Goal: Transaction & Acquisition: Purchase product/service

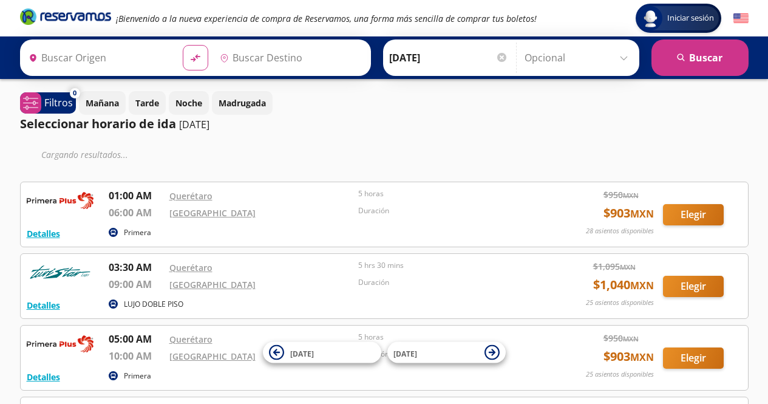
type input "Querétaro, Querétaro"
type input "Central Nueva, Jalisco"
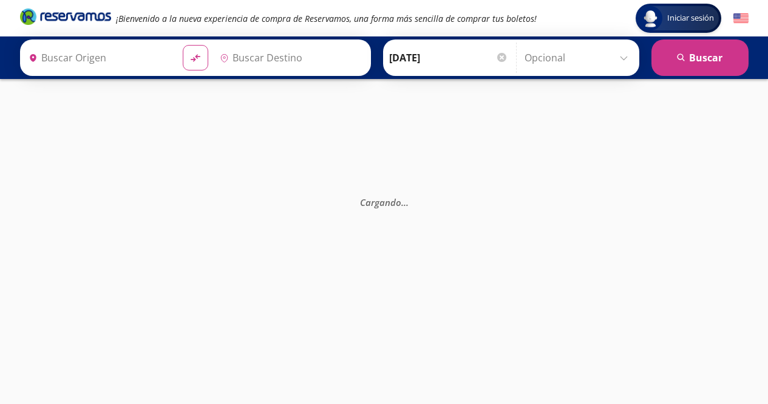
type input "Querétaro, Querétaro"
type input "Central Nueva, Jalisco"
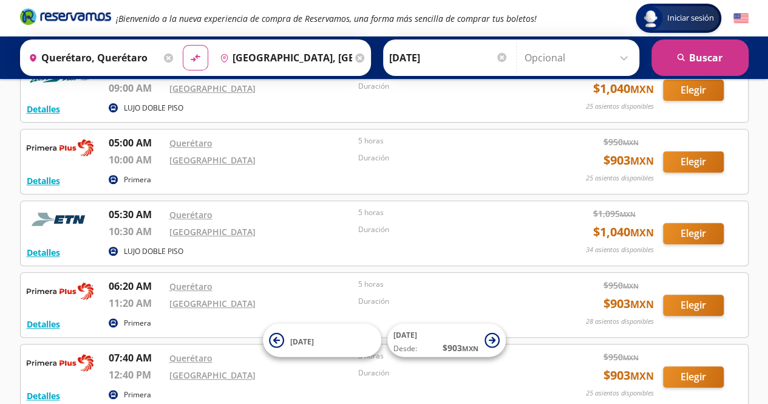
scroll to position [187, 0]
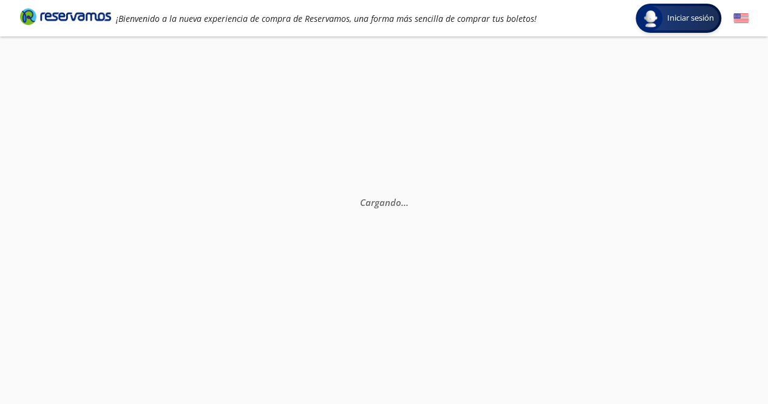
scroll to position [46, 0]
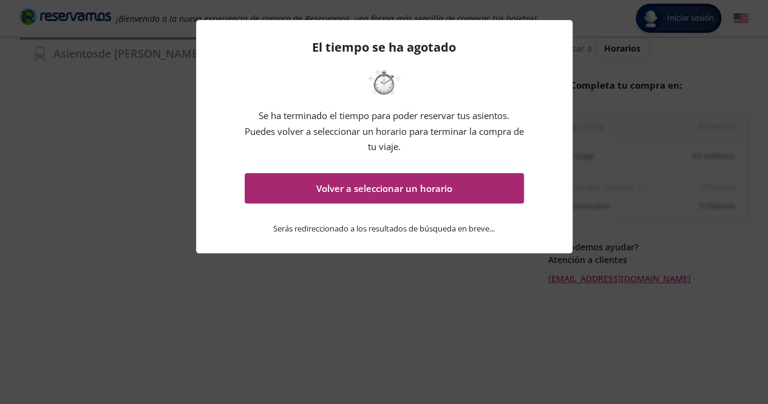
click at [307, 192] on button "Volver a seleccionar un horario" at bounding box center [384, 188] width 279 height 30
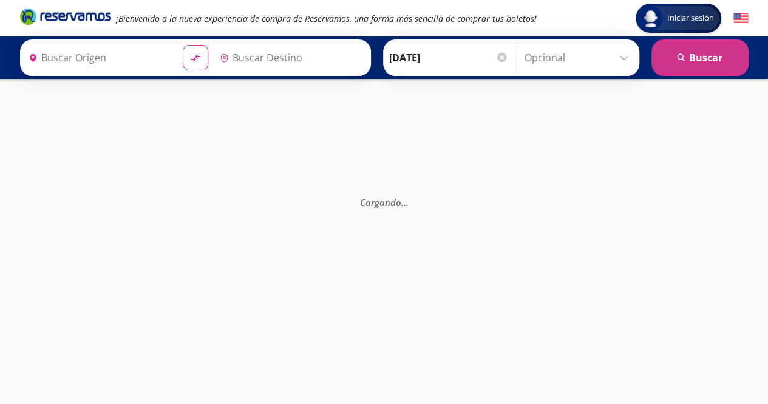
type input "Querétaro, Querétaro"
type input "Central Nueva, Jalisco"
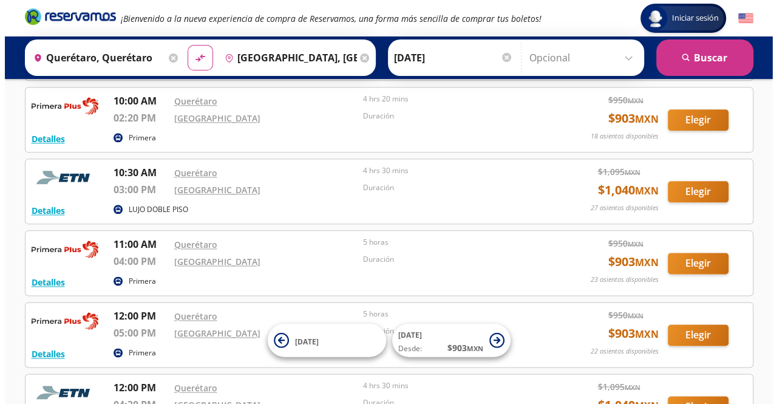
scroll to position [635, 0]
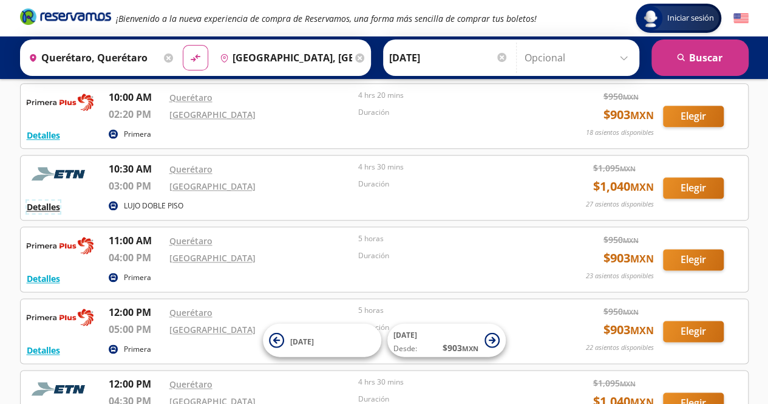
click at [29, 200] on button "Detalles" at bounding box center [43, 206] width 33 height 13
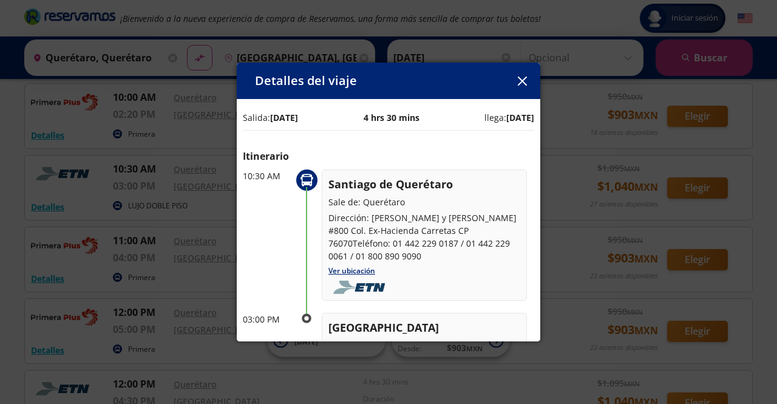
click at [519, 92] on div "Detalles del viaje" at bounding box center [389, 81] width 304 height 36
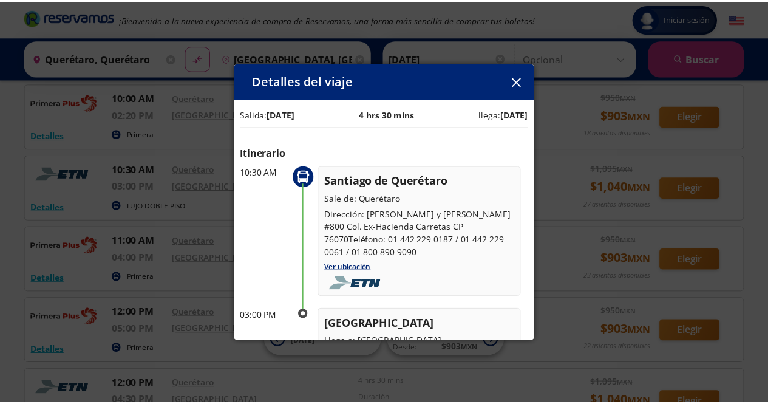
scroll to position [0, 0]
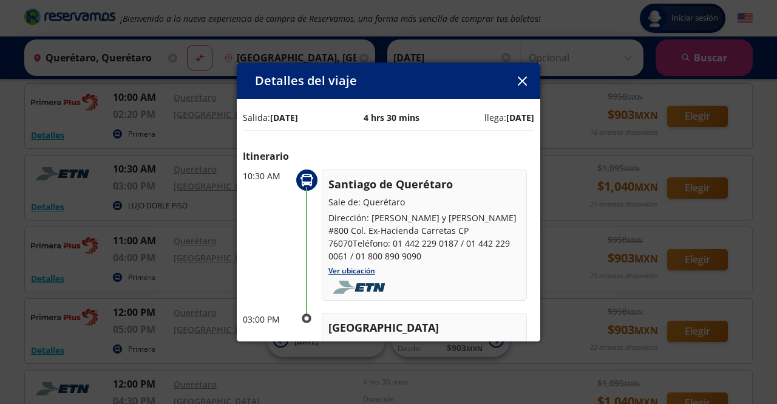
click at [523, 87] on button "button" at bounding box center [522, 81] width 18 height 18
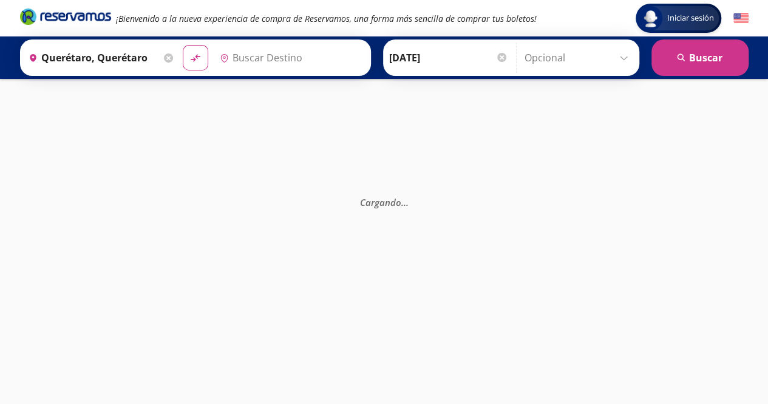
type input "[GEOGRAPHIC_DATA], [GEOGRAPHIC_DATA]"
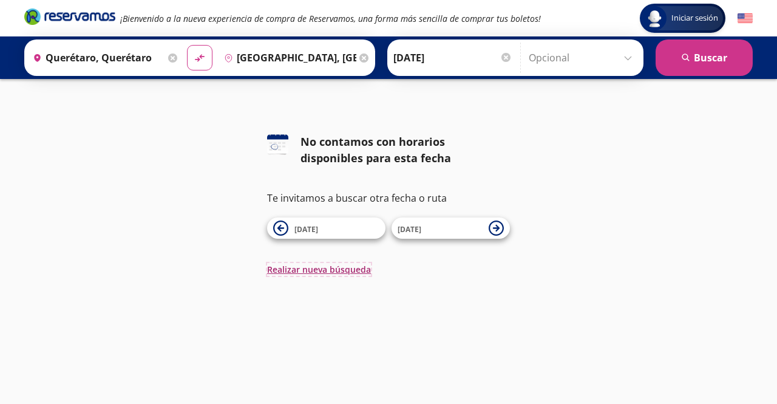
click at [338, 267] on button "Realizar nueva búsqueda" at bounding box center [319, 269] width 104 height 13
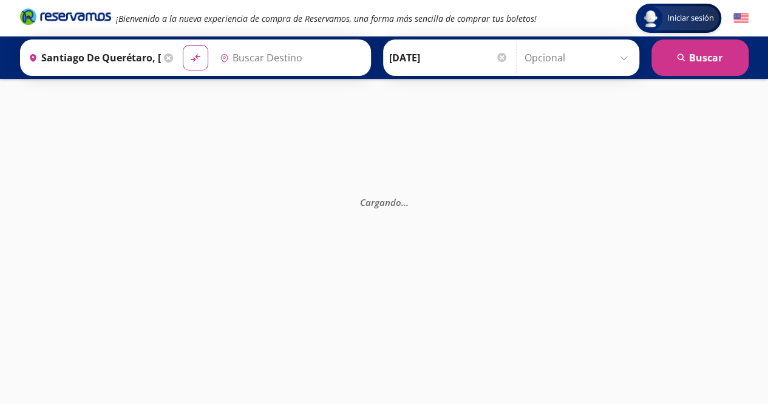
type input "[GEOGRAPHIC_DATA], [GEOGRAPHIC_DATA]"
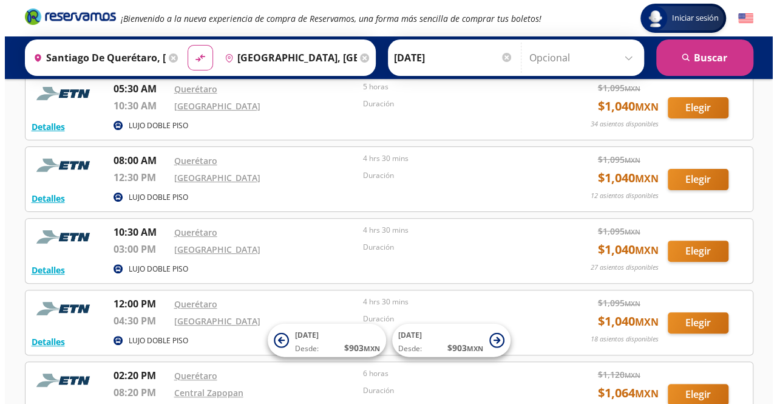
scroll to position [72, 0]
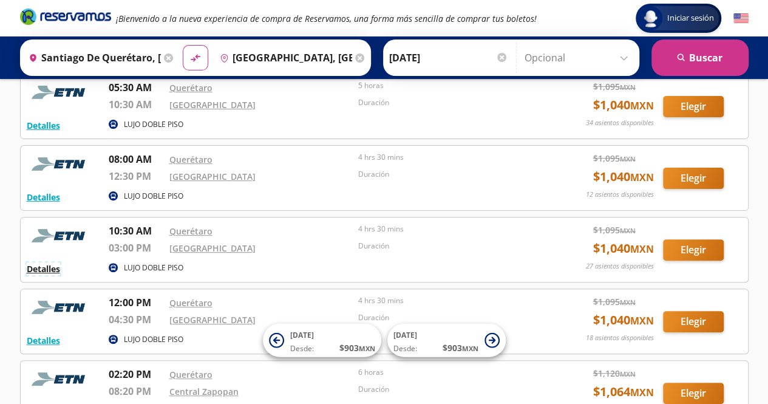
click at [44, 262] on button "Detalles" at bounding box center [43, 268] width 33 height 13
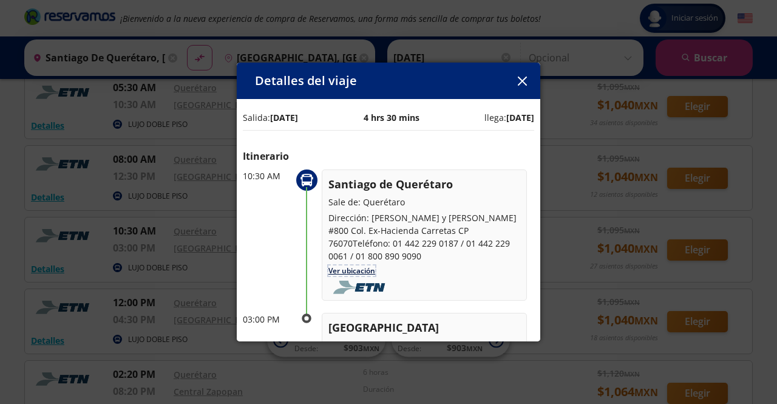
click at [350, 265] on link "Ver ubicación" at bounding box center [352, 270] width 47 height 10
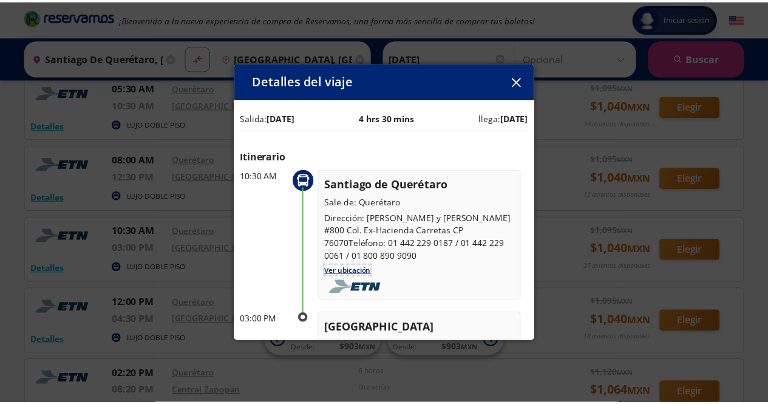
scroll to position [171, 0]
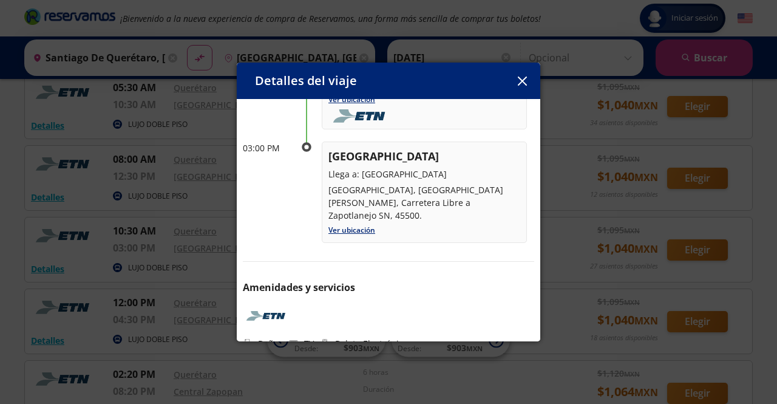
click at [528, 84] on button "button" at bounding box center [522, 81] width 18 height 18
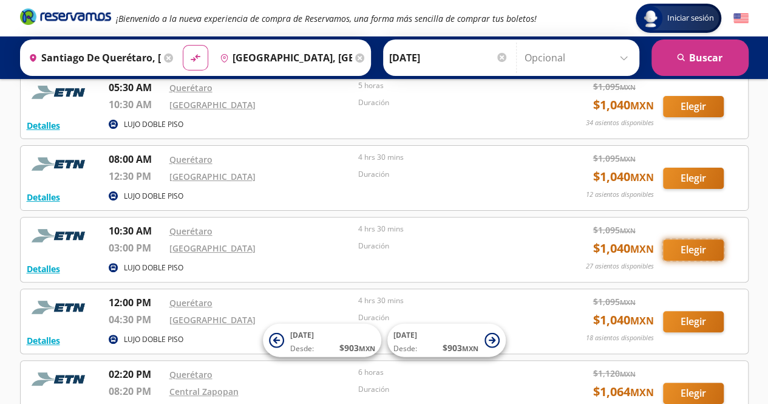
click at [673, 251] on button "Elegir" at bounding box center [693, 249] width 61 height 21
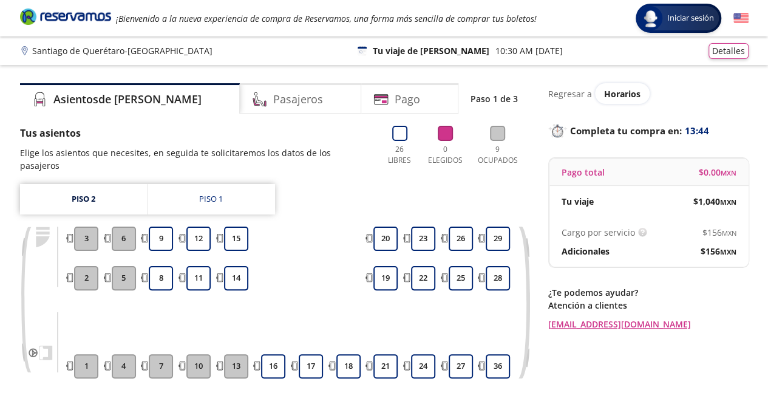
click at [191, 168] on div "Tus asientos Elige los asientos que necesites, en seguida te solicitaremos los …" at bounding box center [275, 282] width 510 height 313
click at [196, 185] on link "Piso 1" at bounding box center [212, 199] width 128 height 30
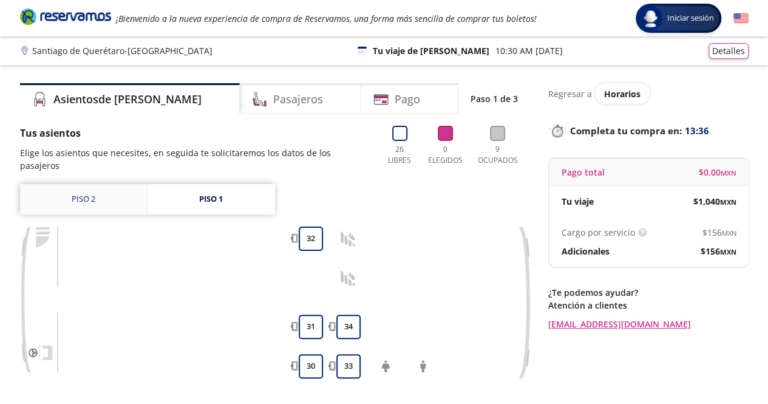
click at [102, 184] on link "Piso 2" at bounding box center [83, 199] width 127 height 30
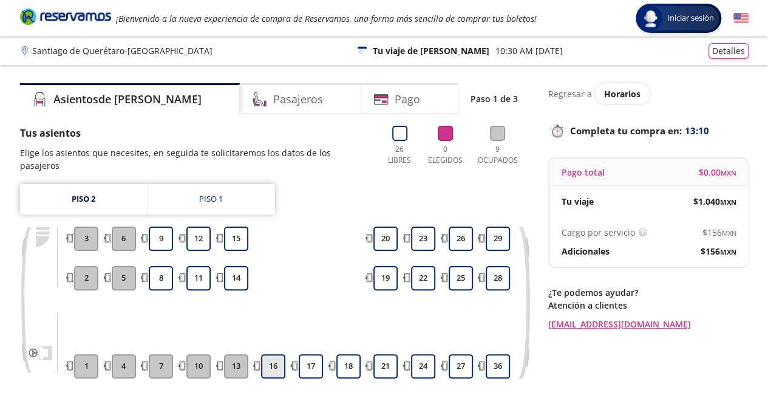
click at [274, 354] on button "16" at bounding box center [273, 366] width 24 height 24
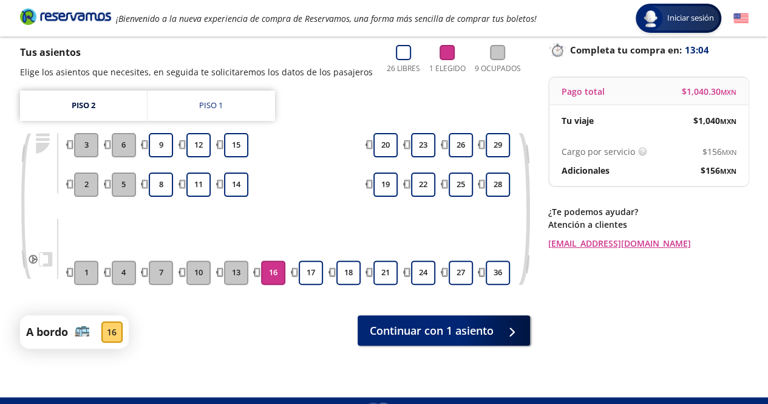
scroll to position [87, 0]
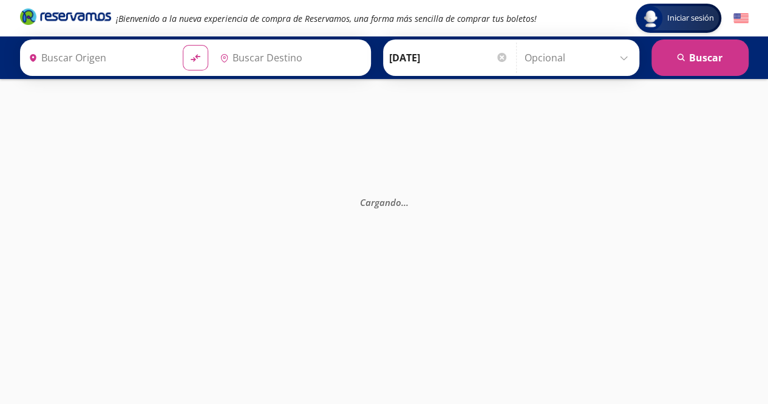
type input "[PERSON_NAME] de Querétaro, [GEOGRAPHIC_DATA]"
type input "[GEOGRAPHIC_DATA], [GEOGRAPHIC_DATA]"
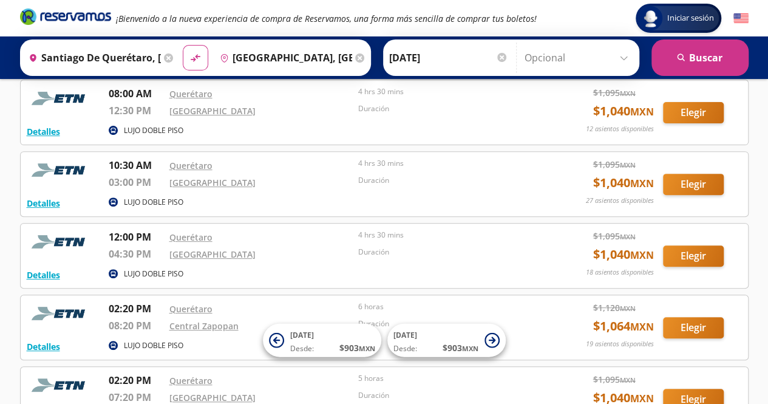
scroll to position [136, 0]
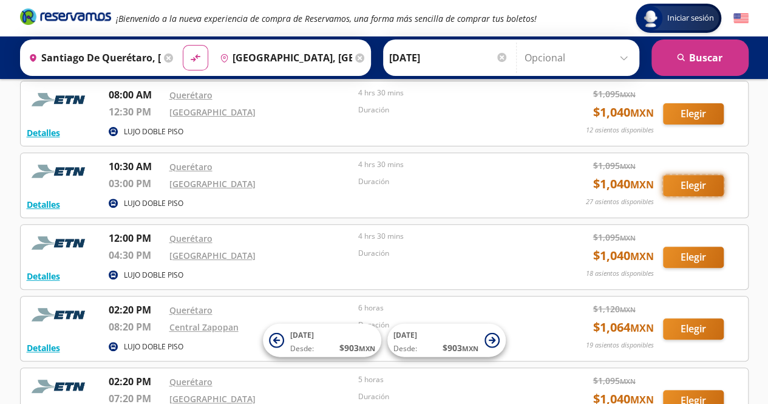
click at [681, 188] on button "Elegir" at bounding box center [693, 185] width 61 height 21
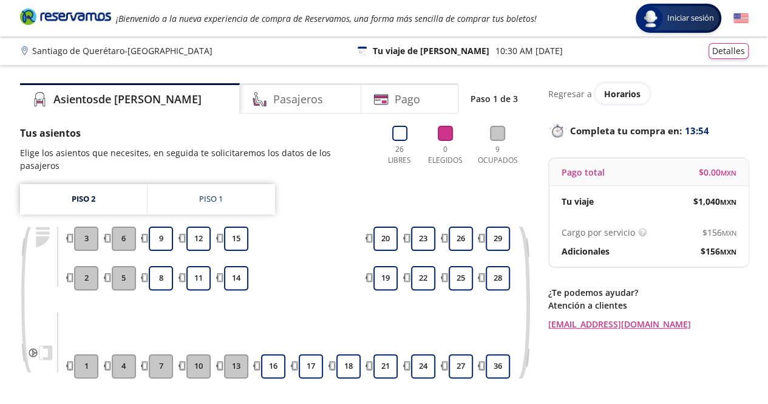
scroll to position [101, 0]
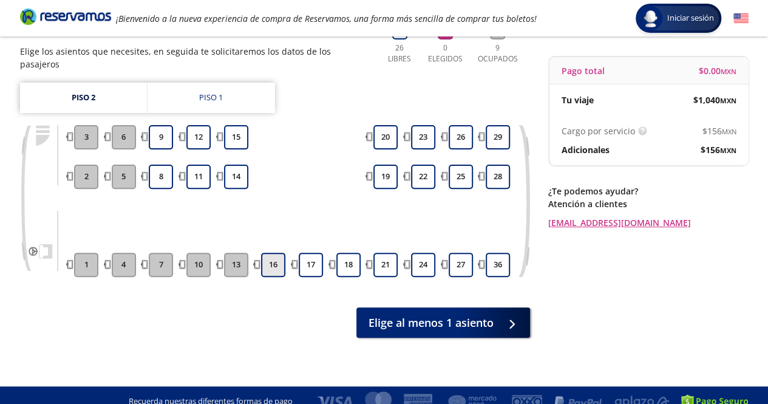
click at [270, 253] on button "16" at bounding box center [273, 265] width 24 height 24
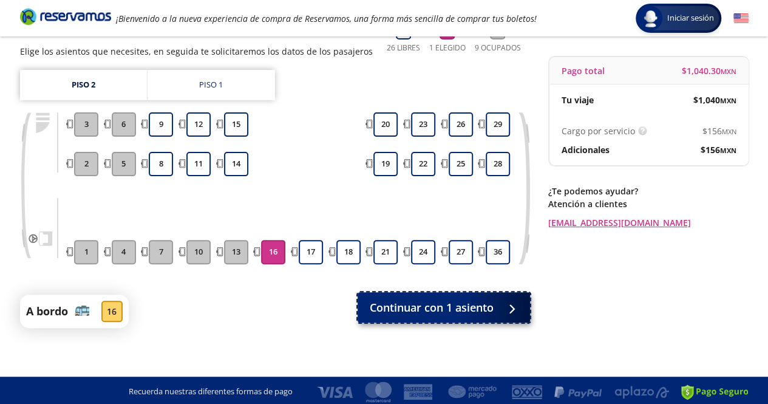
click at [377, 304] on span "Continuar con 1 asiento" at bounding box center [432, 307] width 124 height 16
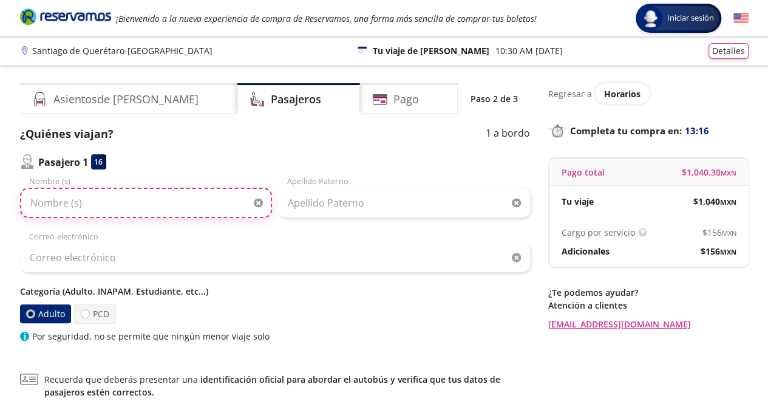
click at [179, 197] on input "Nombre (s)" at bounding box center [146, 203] width 252 height 30
type input "Marco Antonio"
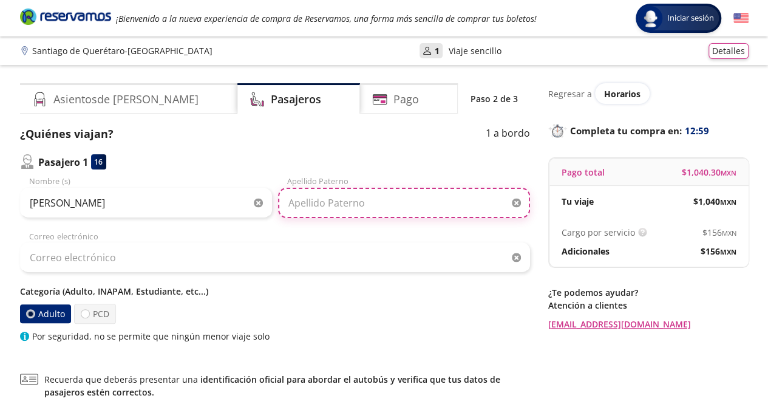
click at [331, 190] on input "Apellido Paterno" at bounding box center [404, 203] width 252 height 30
type input "Trejo"
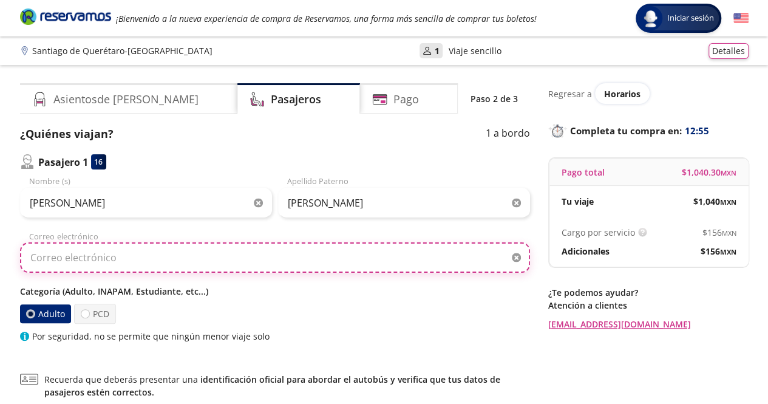
click at [172, 249] on input "Correo electrónico" at bounding box center [275, 257] width 510 height 30
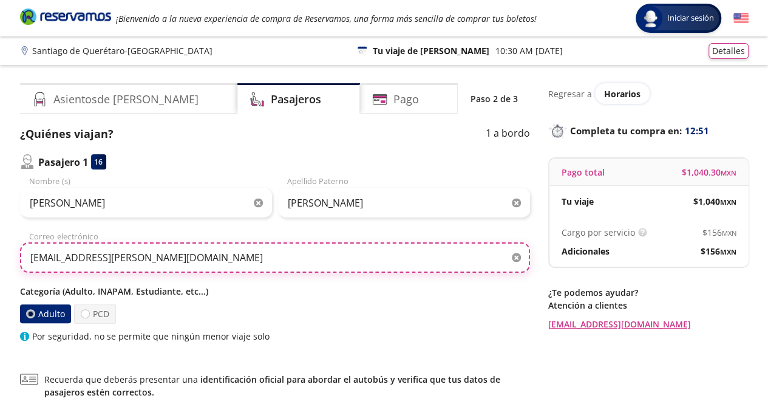
type input "marco.trejo@engie.com"
click at [208, 268] on input "marco.trejo@engie.com" at bounding box center [275, 257] width 510 height 30
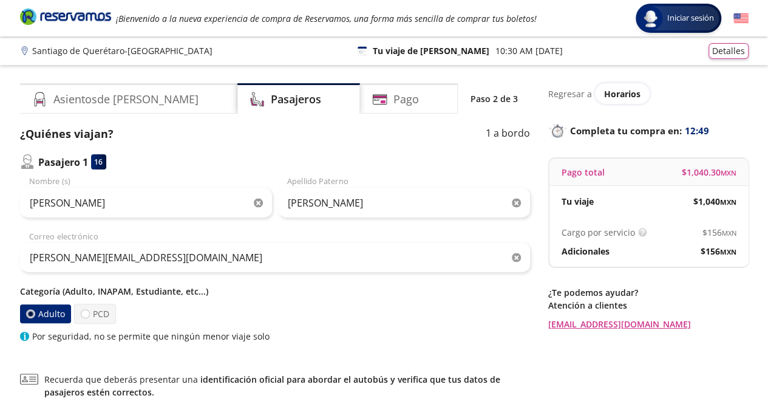
click at [257, 293] on p "Categoría (Adulto, INAPAM, Estudiante, etc...)" at bounding box center [275, 291] width 510 height 13
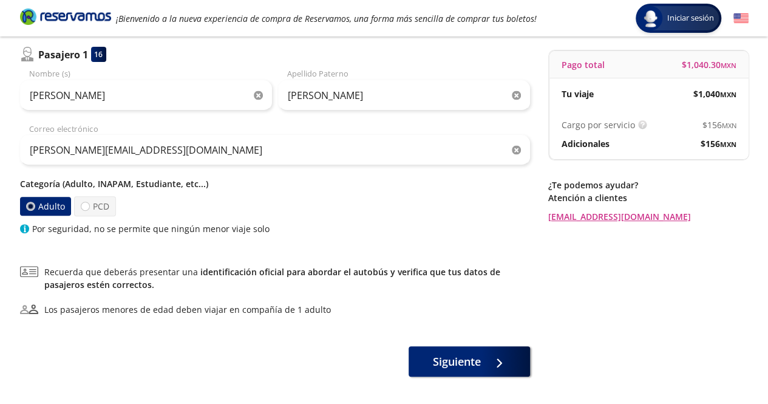
scroll to position [129, 0]
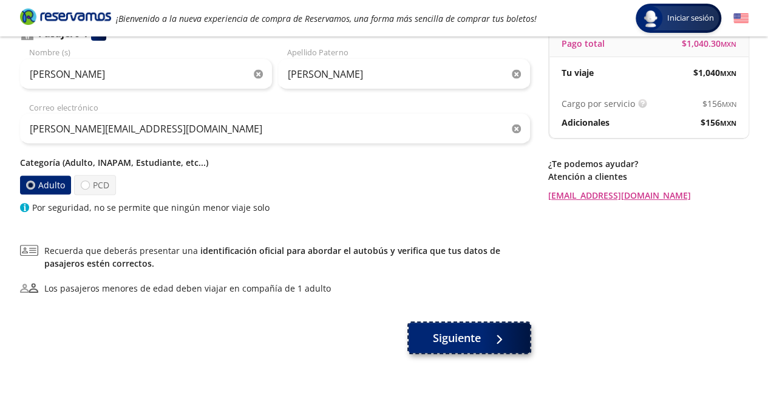
click at [506, 335] on button "Siguiente" at bounding box center [469, 337] width 121 height 30
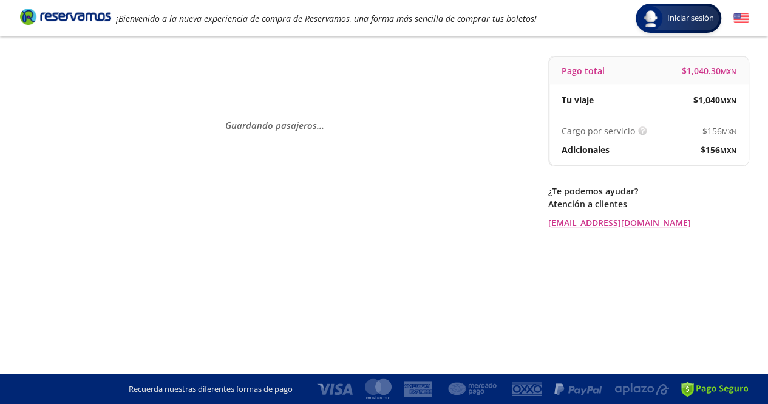
scroll to position [0, 0]
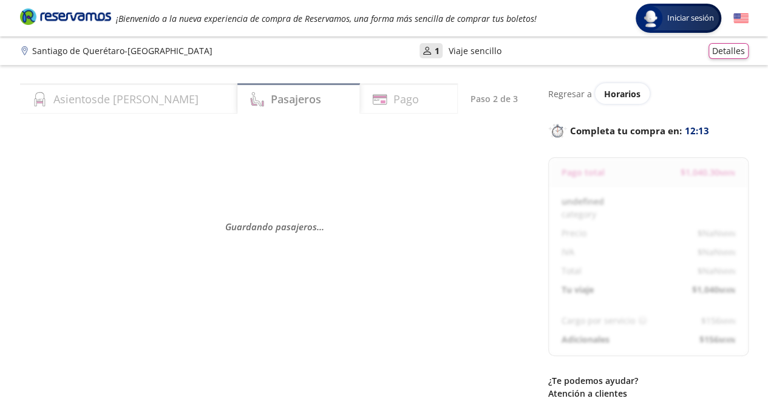
select select "MX"
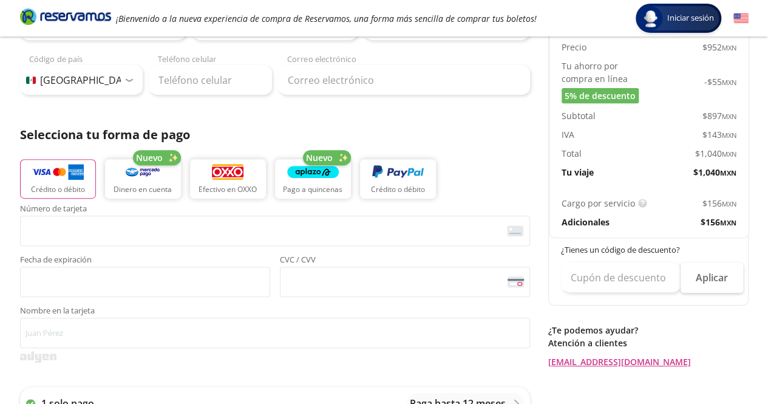
scroll to position [188, 0]
click at [63, 178] on img "button" at bounding box center [58, 172] width 52 height 18
click at [67, 247] on div "Número de tarjeta <p>Your browser does not support iframes.</p> Fecha de expira…" at bounding box center [275, 251] width 510 height 92
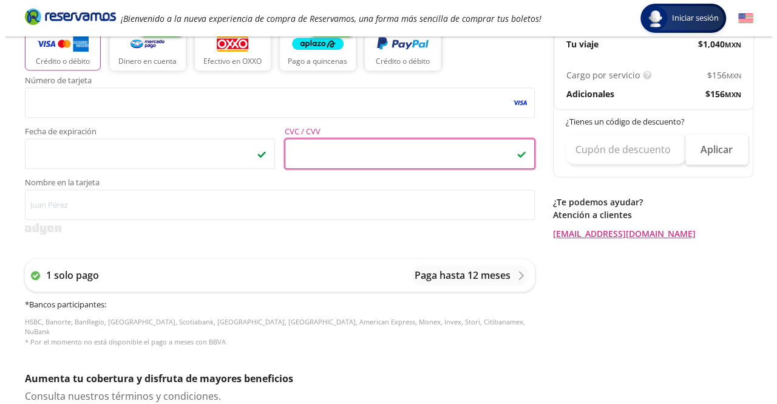
scroll to position [352, 0]
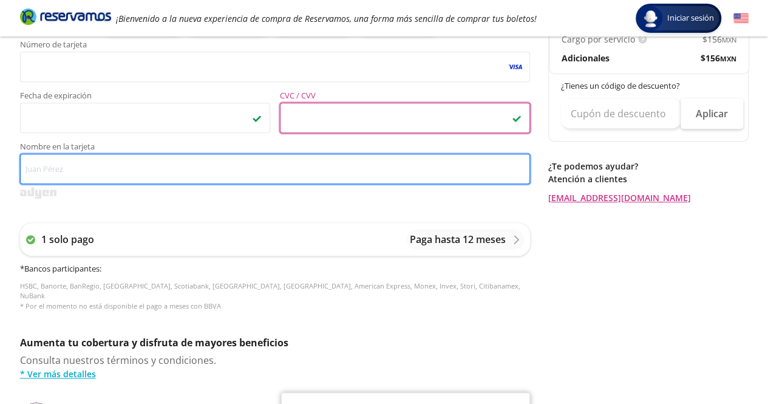
click at [313, 171] on input "Nombre en la tarjeta" at bounding box center [275, 169] width 510 height 30
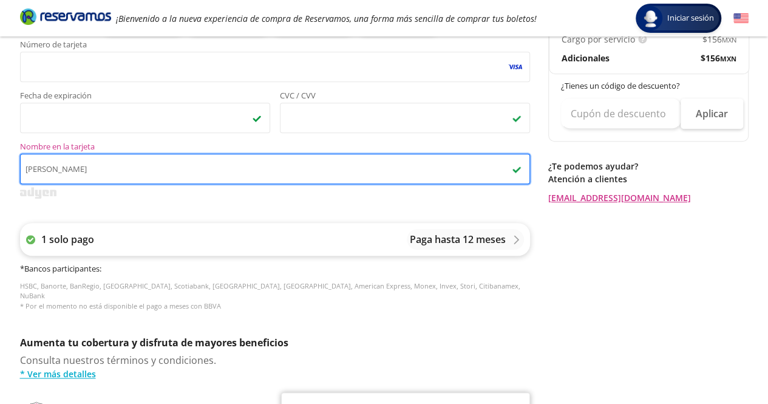
type input "Marco A"
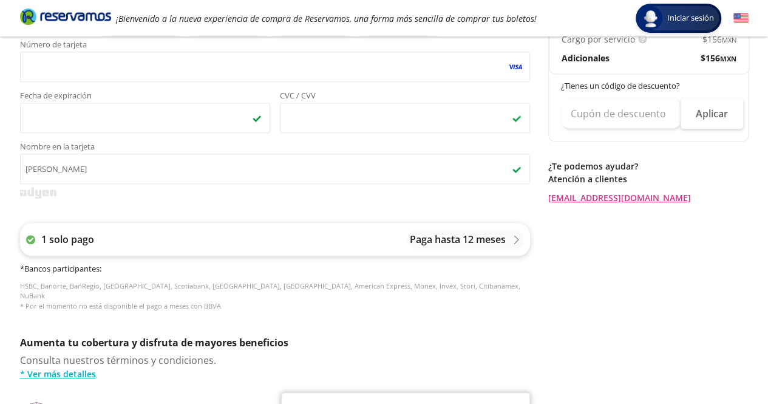
click at [483, 241] on p "Paga hasta 12 meses" at bounding box center [458, 239] width 96 height 15
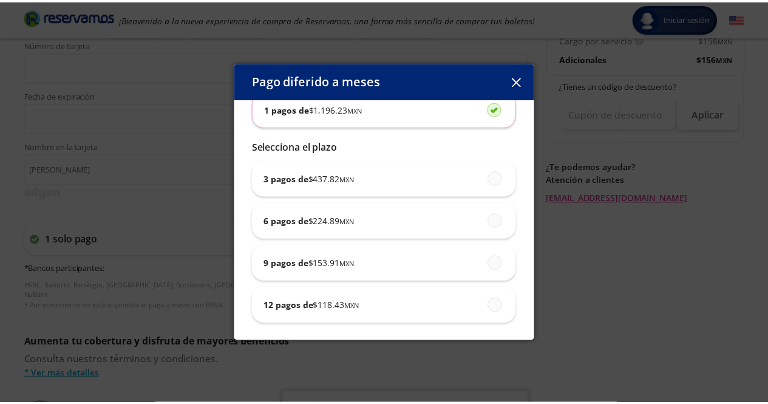
scroll to position [0, 0]
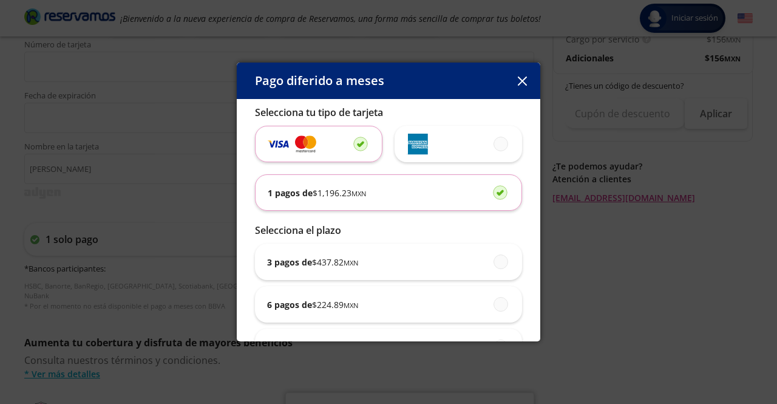
click at [518, 84] on icon "button" at bounding box center [521, 81] width 9 height 9
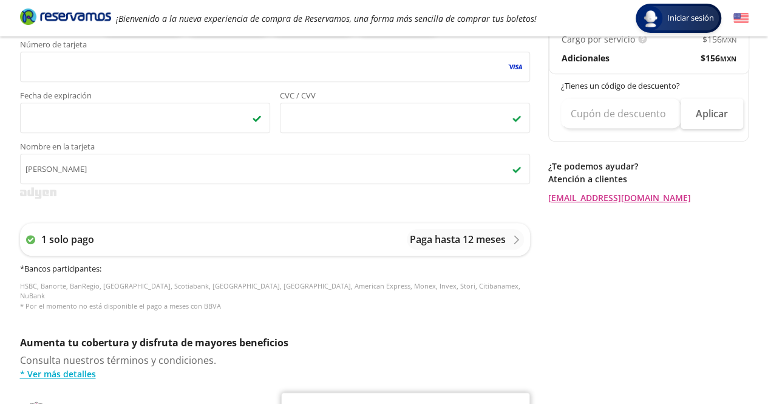
drag, startPoint x: 768, startPoint y: 225, endPoint x: 744, endPoint y: 298, distance: 77.0
click at [744, 298] on div "Group 9 Created with Sketch. Pago Santiago de Querétaro - Guadalajara Iniciar s…" at bounding box center [384, 151] width 768 height 1006
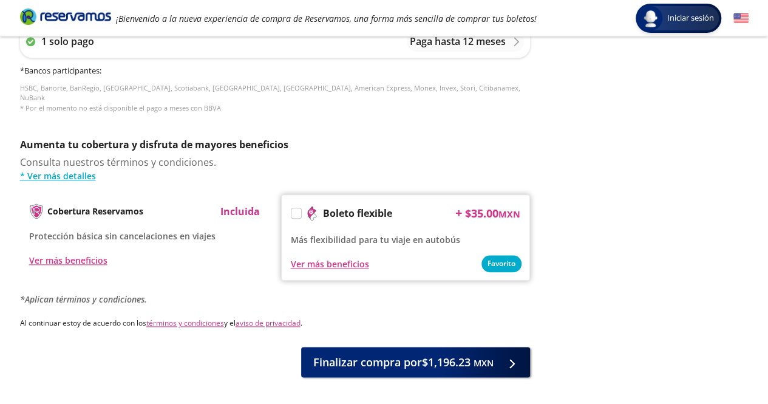
scroll to position [549, 0]
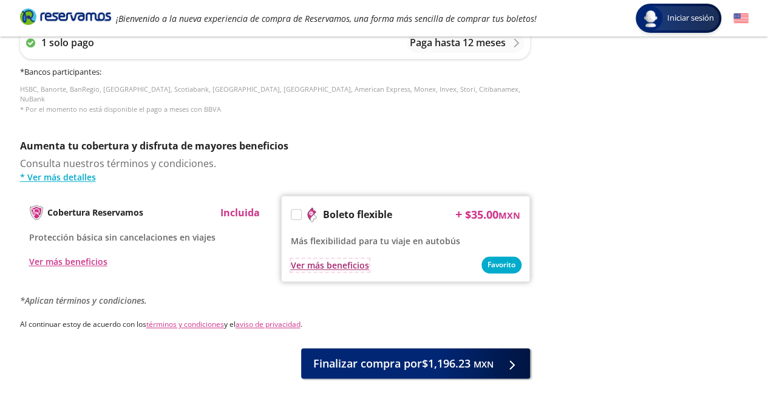
click at [335, 259] on div "Ver más beneficios" at bounding box center [330, 265] width 78 height 13
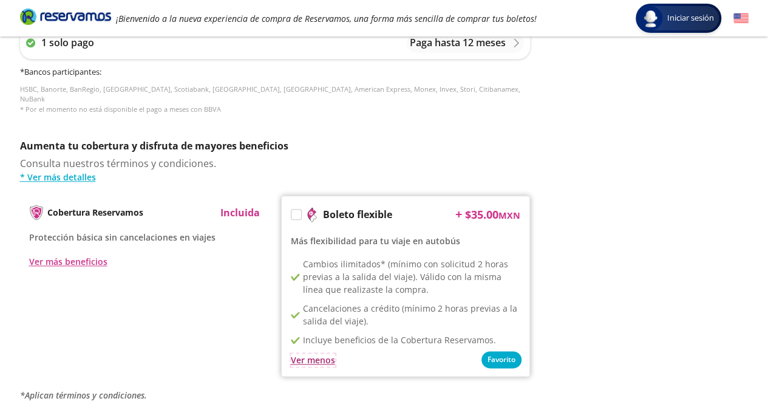
click at [324, 355] on div "Ver menos" at bounding box center [313, 359] width 44 height 13
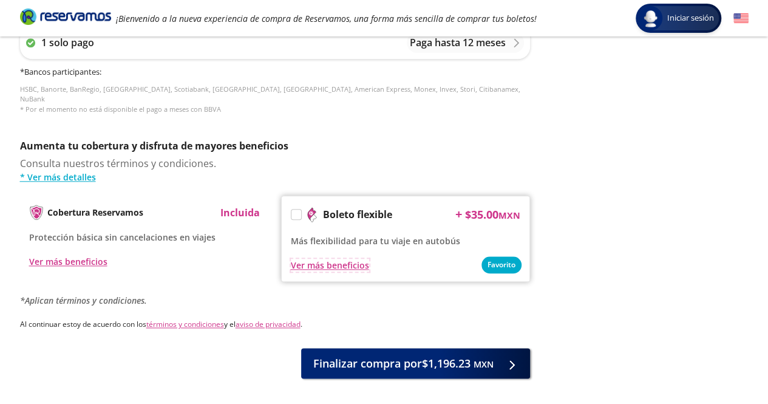
scroll to position [591, 0]
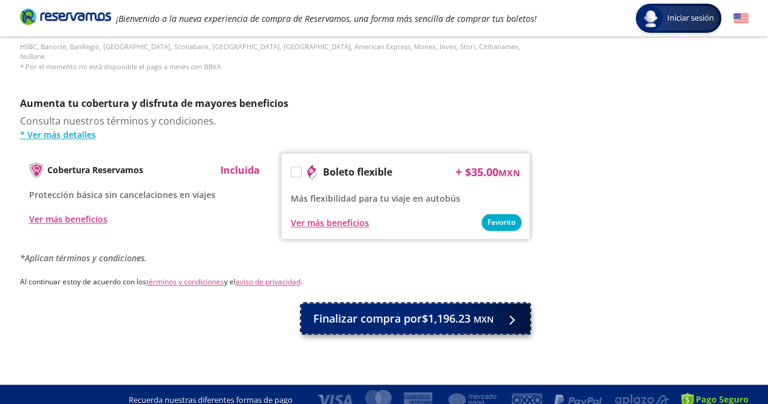
click at [335, 310] on span "Finalizar compra por $1,196.23 MXN" at bounding box center [403, 318] width 180 height 16
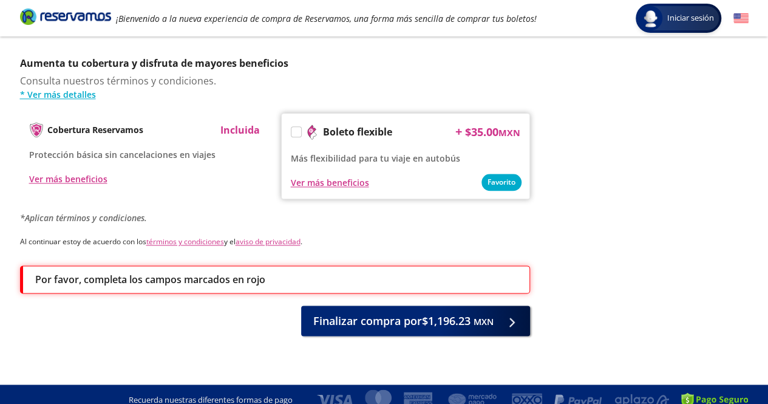
click at [350, 286] on div "Por favor, completa los campos marcados en rojo Finalizar compra por $1,196.23 …" at bounding box center [275, 300] width 510 height 70
click at [220, 272] on p "Por favor, completa los campos marcados en rojo" at bounding box center [150, 279] width 230 height 15
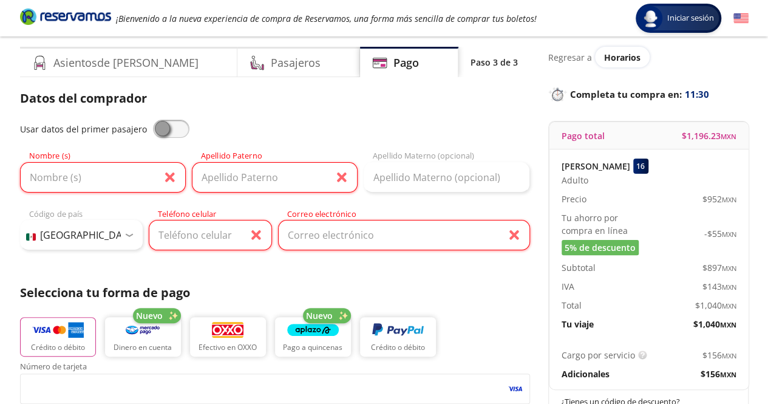
scroll to position [19, 0]
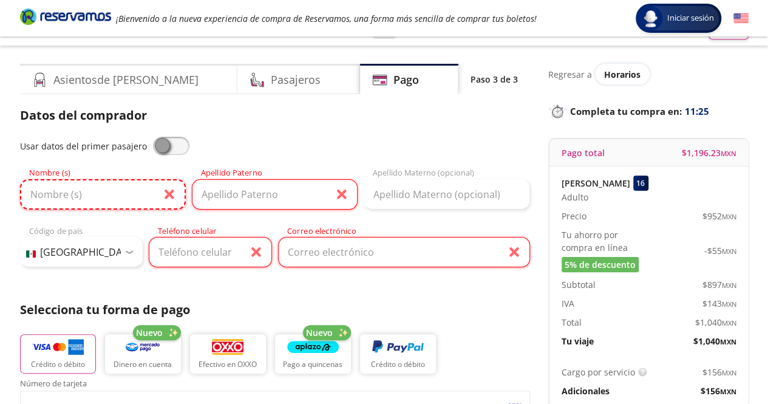
click at [136, 206] on input "Nombre (s)" at bounding box center [103, 194] width 166 height 30
type input "Marco Antonio"
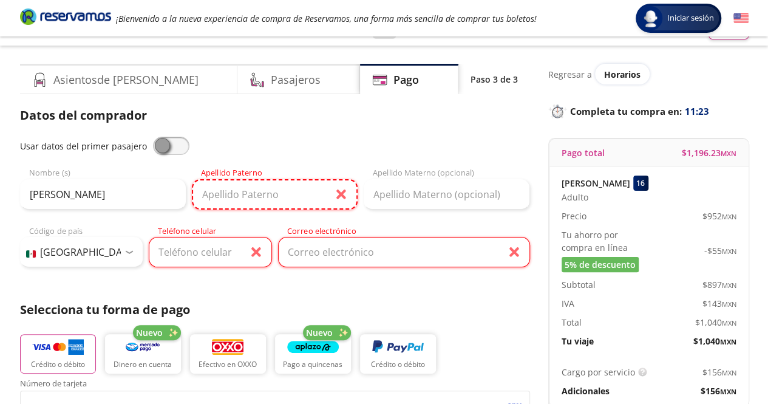
click at [256, 185] on input "Apellido Paterno" at bounding box center [275, 194] width 166 height 30
type input "Trejo"
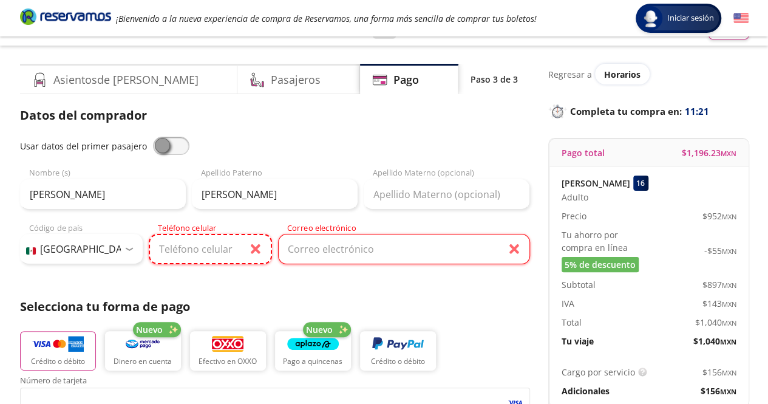
click at [223, 254] on input "Teléfono celular" at bounding box center [210, 249] width 123 height 30
type input "442 592 7289"
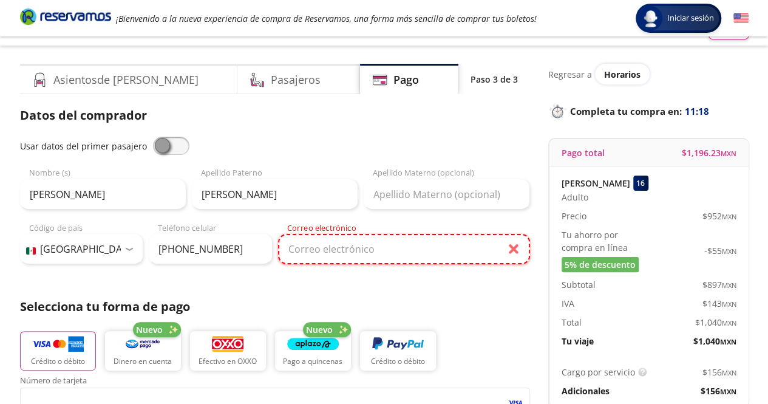
click at [335, 243] on input "Correo electrónico" at bounding box center [404, 249] width 252 height 30
type input "marco.trejo@engie.com"
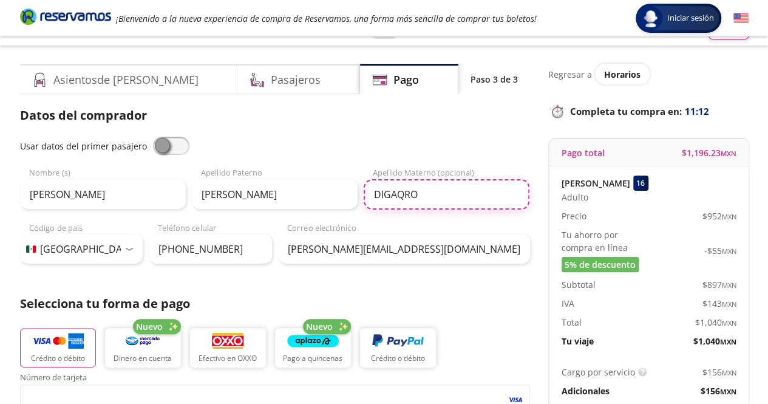
click at [427, 200] on input "DIGAQRO" at bounding box center [447, 194] width 166 height 30
type input "D"
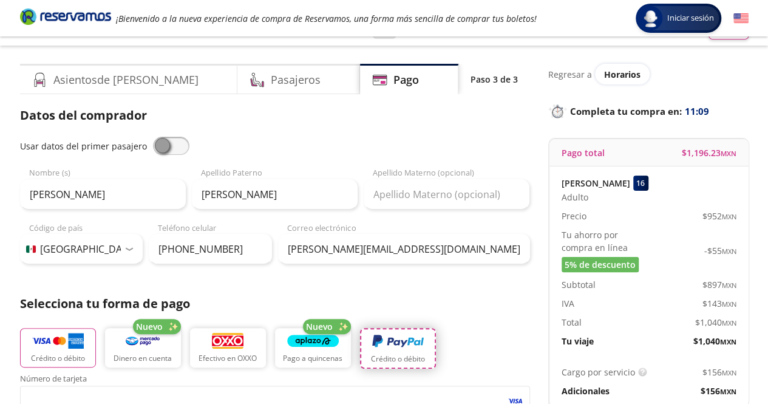
click at [418, 337] on img "button" at bounding box center [398, 341] width 52 height 18
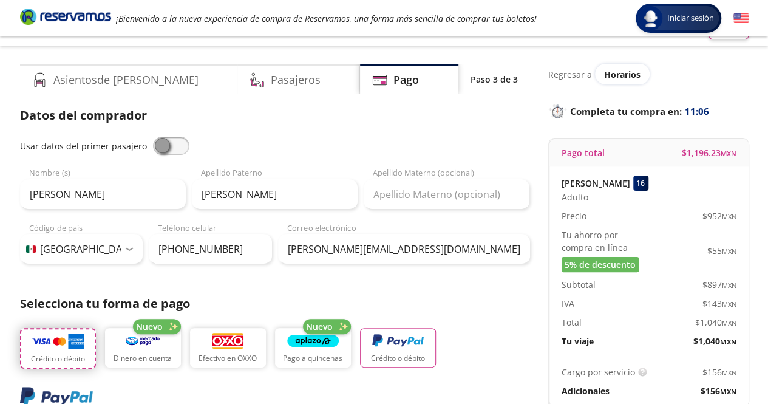
click at [74, 350] on button "Crédito o débito" at bounding box center [58, 348] width 76 height 41
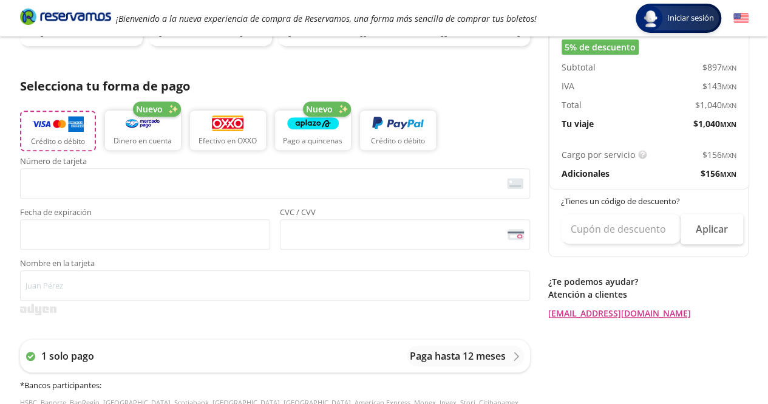
scroll to position [265, 0]
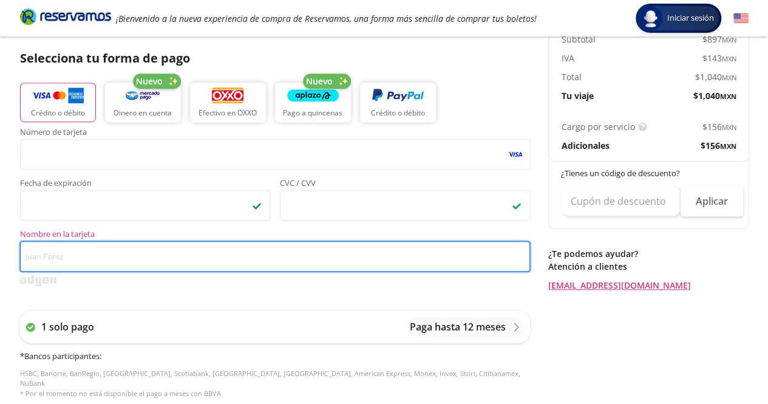
click at [102, 258] on input "Nombre en la tarjeta" at bounding box center [275, 256] width 510 height 30
type input "Marco A"
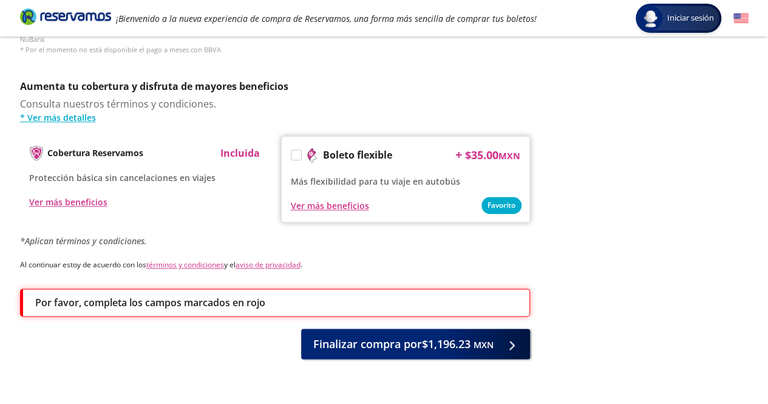
scroll to position [632, 0]
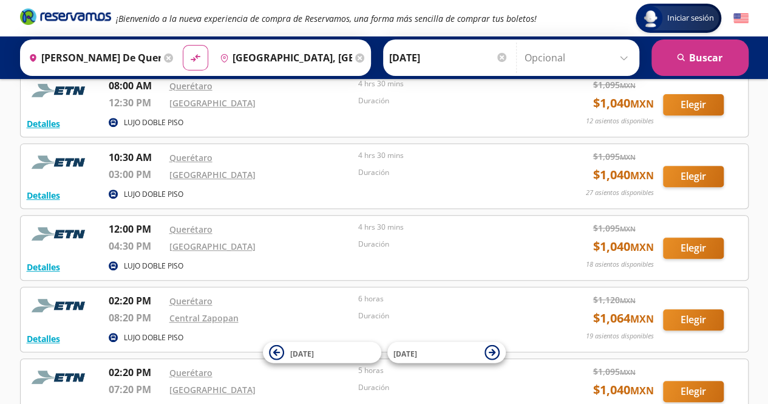
scroll to position [183, 0]
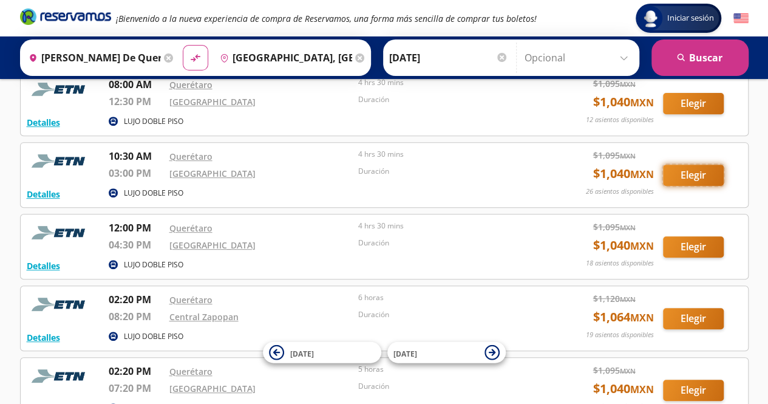
click at [682, 179] on button "Elegir" at bounding box center [693, 175] width 61 height 21
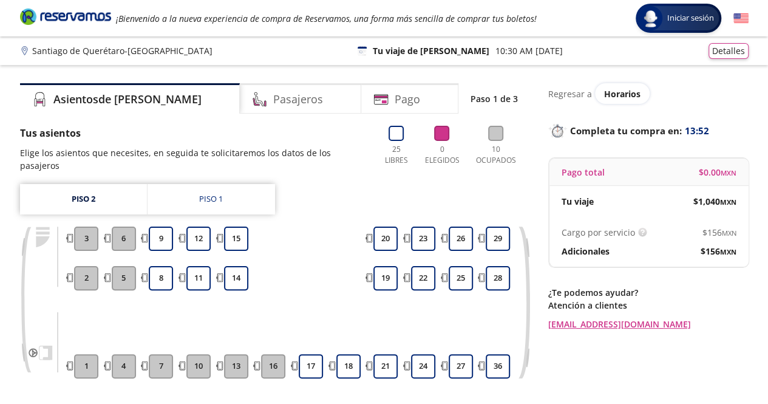
click at [280, 358] on button "16" at bounding box center [273, 366] width 24 height 24
click at [277, 358] on button "16" at bounding box center [273, 366] width 24 height 24
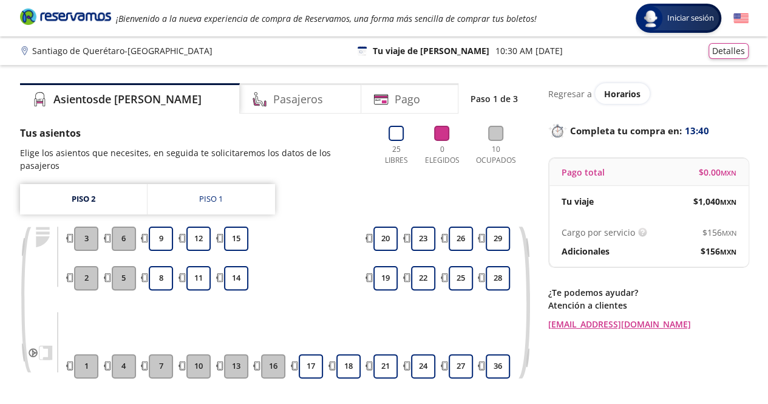
click at [277, 358] on button "16" at bounding box center [273, 366] width 24 height 24
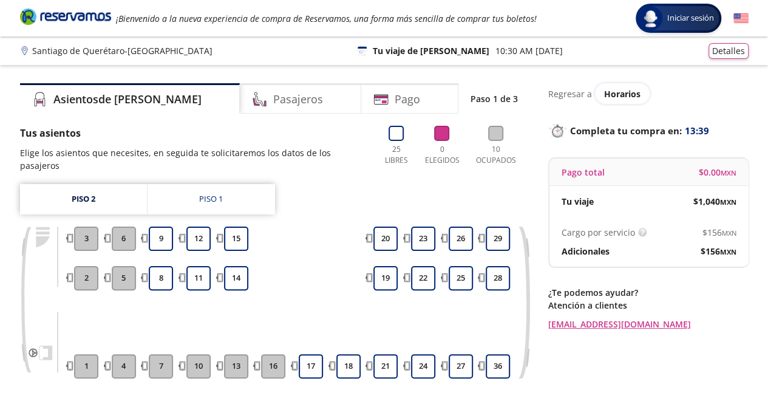
click at [277, 358] on button "16" at bounding box center [273, 366] width 24 height 24
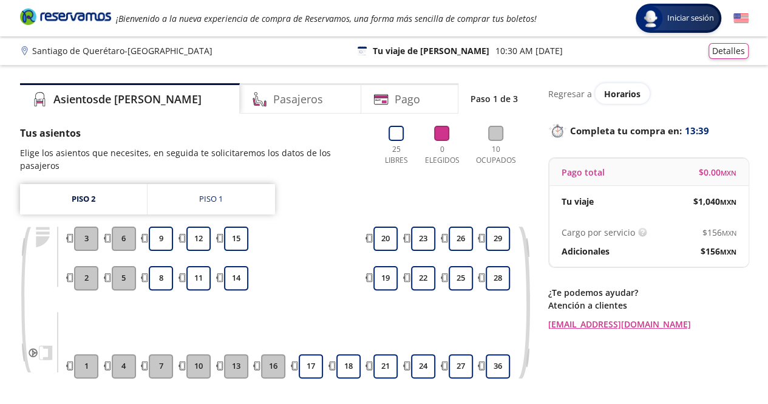
click at [277, 358] on button "16" at bounding box center [273, 366] width 24 height 24
drag, startPoint x: 776, startPoint y: 388, endPoint x: 757, endPoint y: 148, distance: 241.2
click at [757, 148] on div "Group 9 Created with Sketch. Elige tus asientos Santiago de Querétaro - Guadala…" at bounding box center [384, 259] width 768 height 518
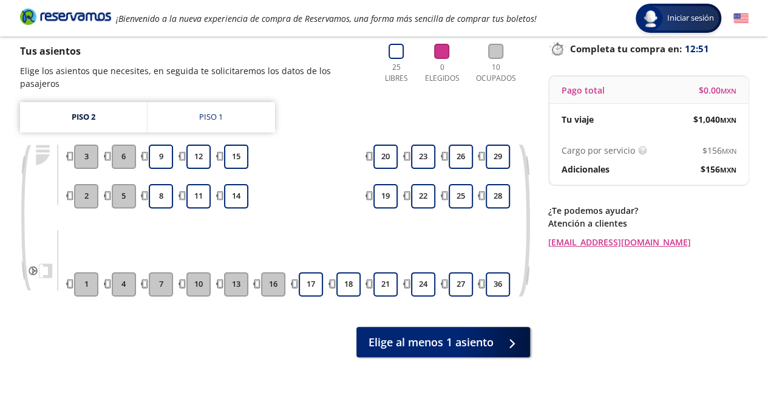
scroll to position [101, 0]
